Goal: Information Seeking & Learning: Learn about a topic

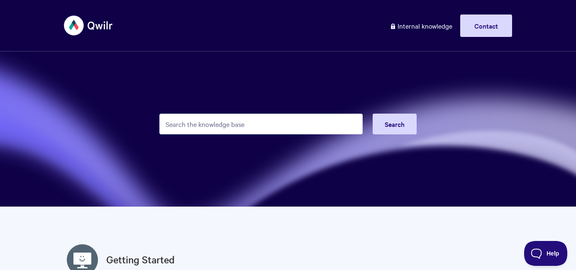
click at [216, 124] on input "Search the knowledge base" at bounding box center [261, 124] width 204 height 21
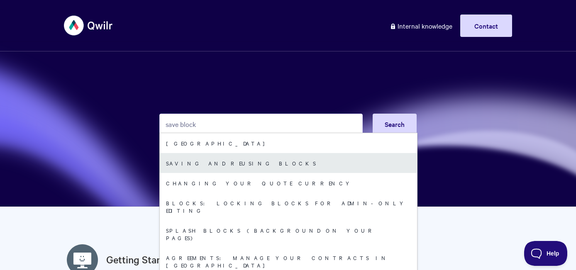
type input "save block"
click at [216, 166] on link "Saving and reusing Blocks" at bounding box center [289, 163] width 258 height 20
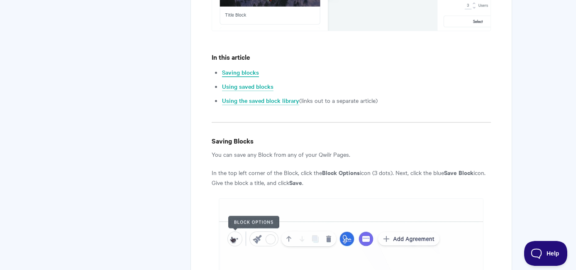
click at [242, 75] on link "Saving blocks" at bounding box center [240, 72] width 37 height 9
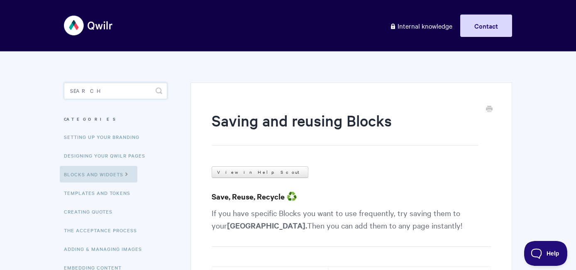
click at [119, 92] on input "Search" at bounding box center [115, 91] width 103 height 17
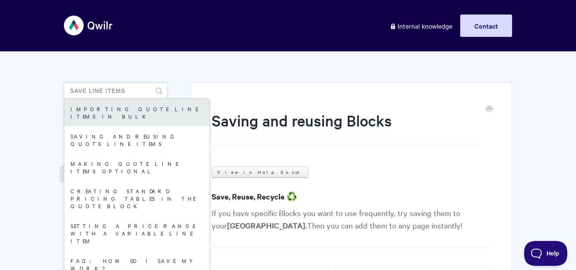
type input "save line items"
click at [131, 112] on link "Importing quote line items in bulk" at bounding box center [136, 112] width 145 height 27
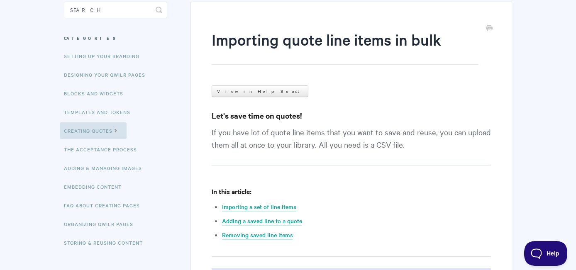
scroll to position [82, 0]
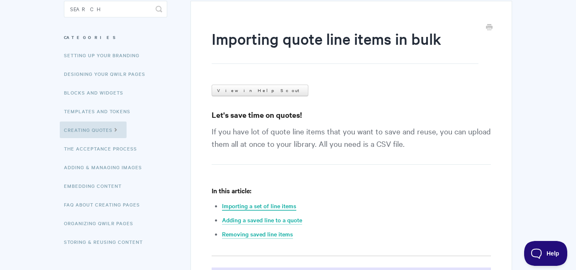
click at [280, 208] on link "Importing a set of line items" at bounding box center [259, 206] width 74 height 9
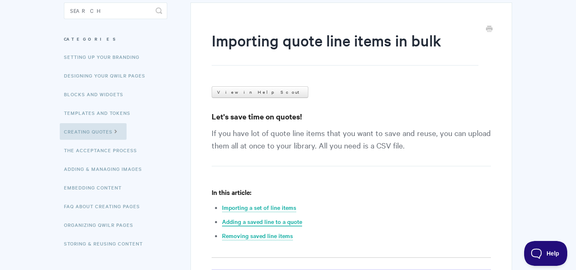
click at [250, 220] on link "Adding a saved line to a quote" at bounding box center [262, 222] width 80 height 9
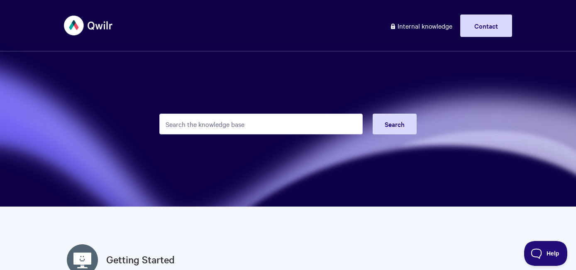
click at [260, 130] on input "Search the knowledge base" at bounding box center [261, 124] width 204 height 21
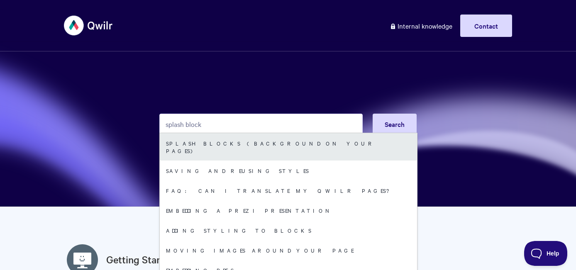
type input "splash block"
click at [235, 149] on link "Splash Blocks (Background on your Pages)" at bounding box center [289, 146] width 258 height 27
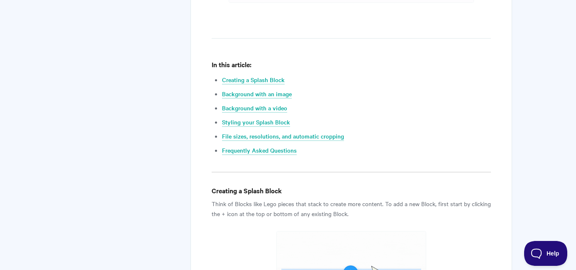
scroll to position [451, 0]
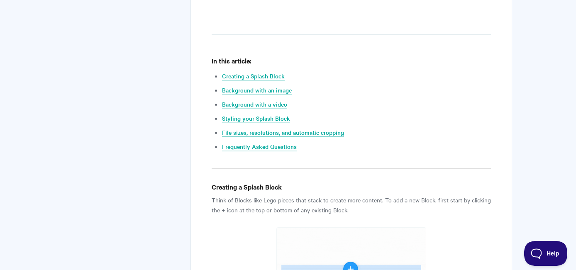
click at [300, 132] on link "File sizes, resolutions, and automatic cropping" at bounding box center [283, 132] width 122 height 9
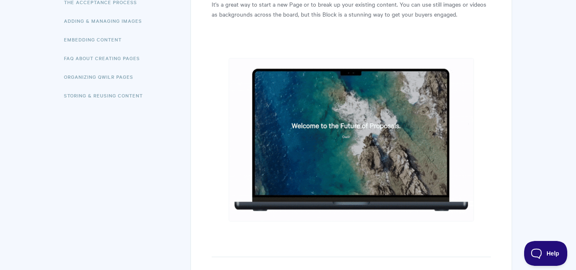
scroll to position [458, 0]
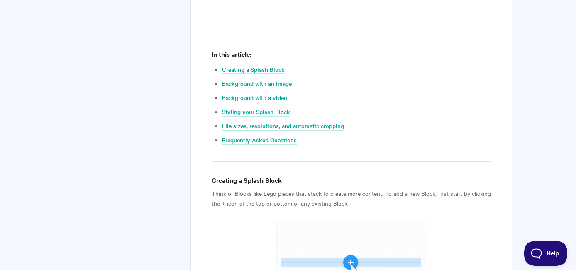
click at [262, 96] on link "Background with a video" at bounding box center [254, 97] width 65 height 9
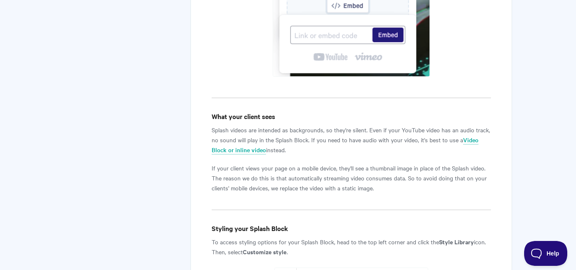
scroll to position [2428, 0]
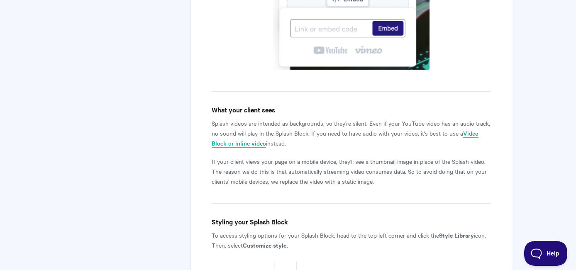
click at [241, 129] on link "Video Block or inline video" at bounding box center [345, 138] width 267 height 19
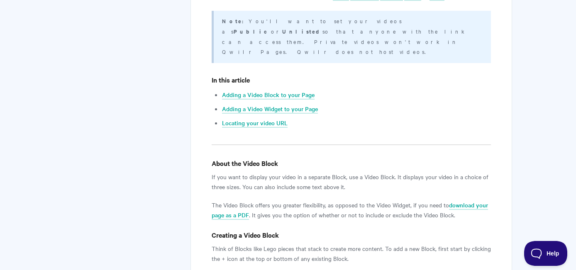
scroll to position [466, 0]
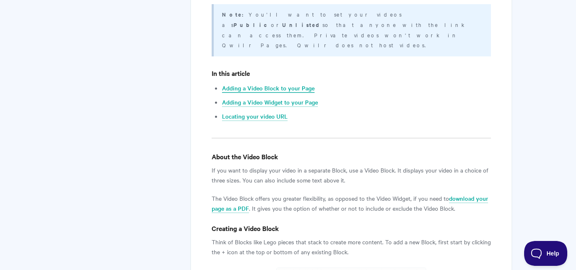
click at [261, 84] on link "Adding a Video Block to your Page" at bounding box center [268, 88] width 93 height 9
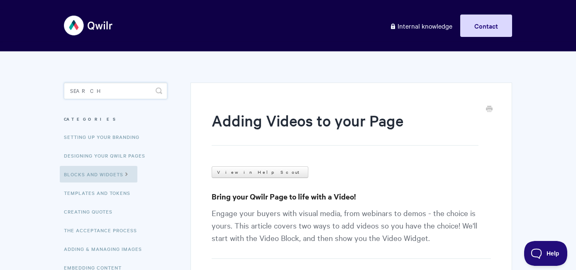
click at [122, 92] on input "Search" at bounding box center [115, 91] width 103 height 17
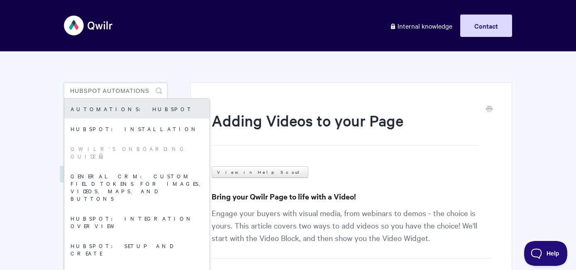
type input "hubspot automations"
click at [129, 116] on link "Automations: HubSpot" at bounding box center [136, 109] width 145 height 20
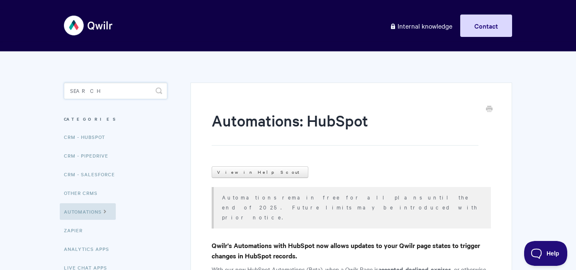
click at [103, 98] on input "Search" at bounding box center [115, 91] width 103 height 17
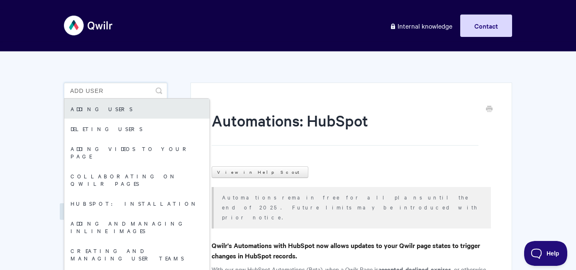
type input "add user"
click at [107, 113] on link "Adding users" at bounding box center [136, 109] width 145 height 20
